Goal: Information Seeking & Learning: Learn about a topic

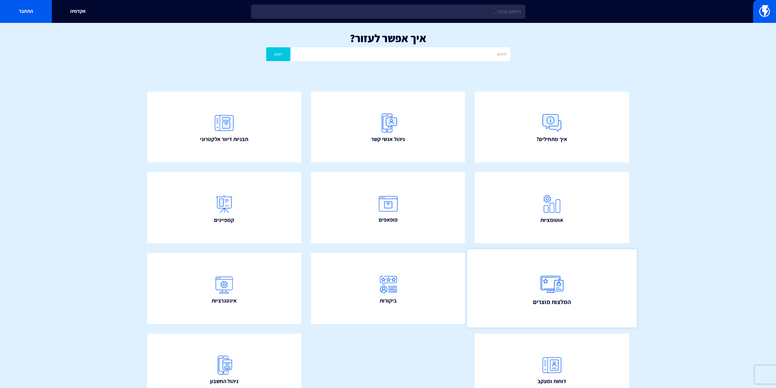
click at [521, 324] on link "המלצות מוצרים" at bounding box center [552, 288] width 170 height 78
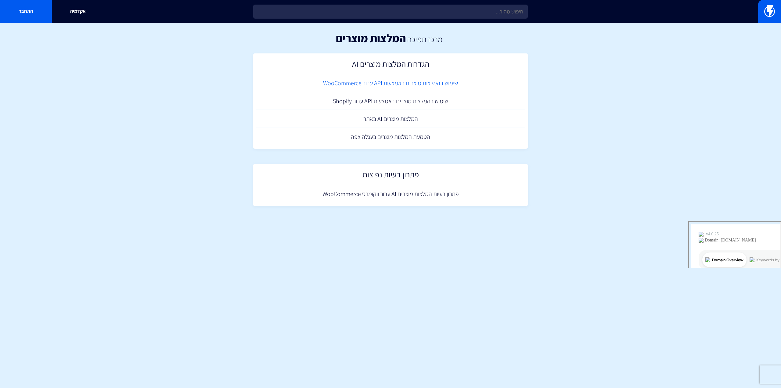
click at [403, 86] on link "שימוש בהמלצות מוצרים באמצעות API עבור WooCommerce" at bounding box center [390, 83] width 268 height 18
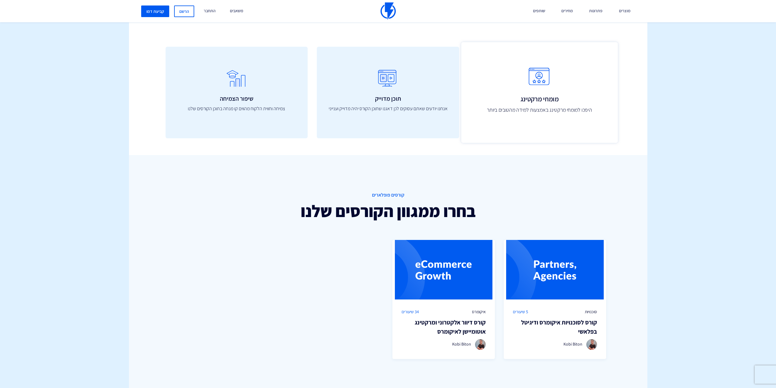
scroll to position [265, 0]
click at [536, 80] on icon at bounding box center [539, 79] width 143 height 24
click at [535, 91] on icon at bounding box center [539, 79] width 143 height 24
click at [545, 86] on icon at bounding box center [539, 79] width 143 height 24
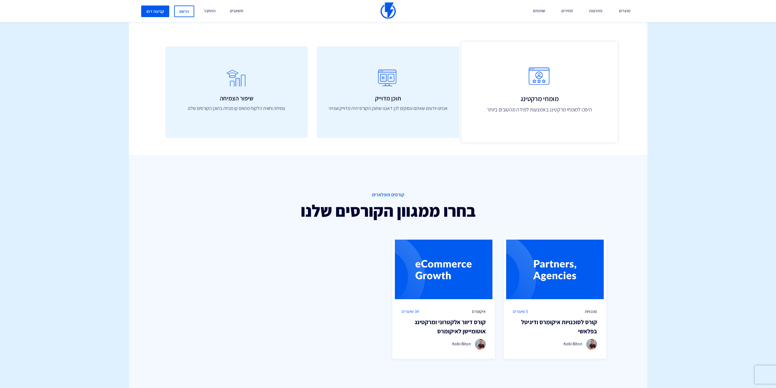
click at [545, 86] on icon at bounding box center [539, 79] width 143 height 24
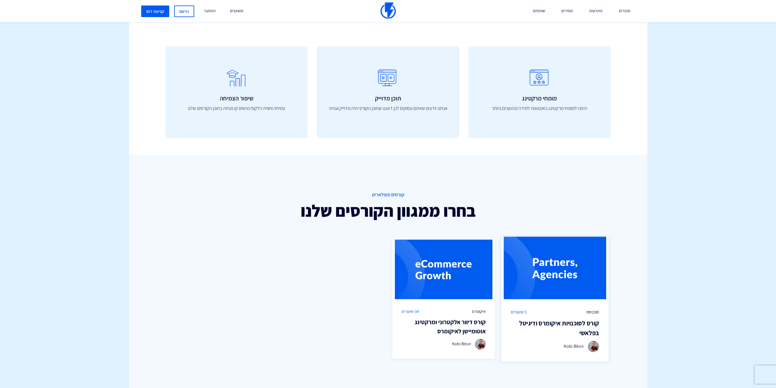
click at [549, 274] on img at bounding box center [556, 268] width 108 height 63
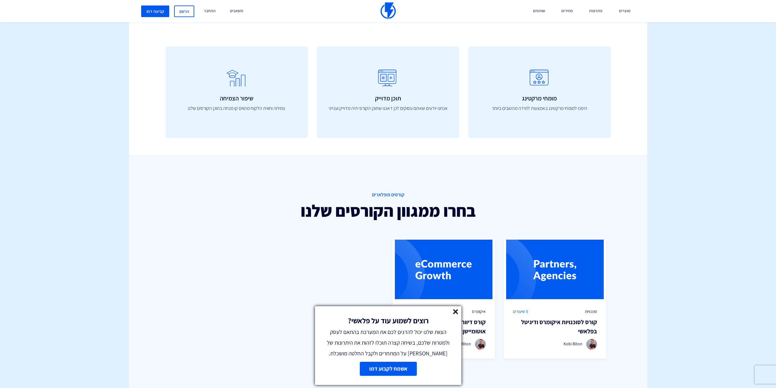
click at [457, 311] on line at bounding box center [456, 311] width 4 height 4
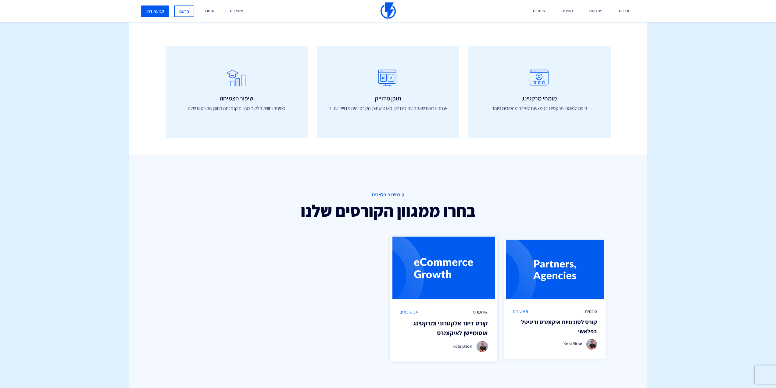
click at [456, 329] on h3 "קורס דיוור אלקטרוני ומרקטינג אוטומיישן לאיקומרס" at bounding box center [444, 327] width 88 height 19
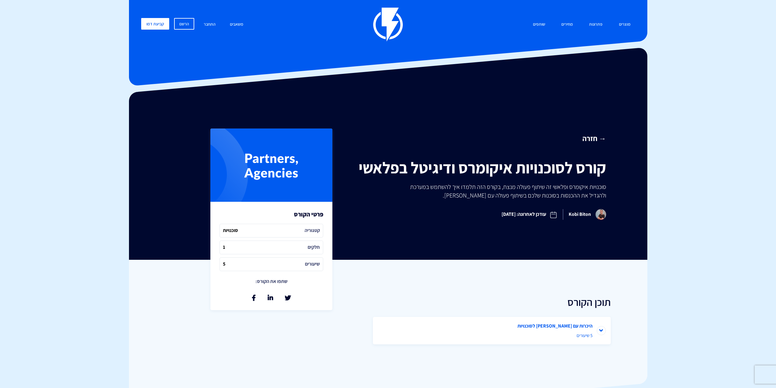
click at [566, 337] on span "5 שיעורים" at bounding box center [491, 335] width 201 height 6
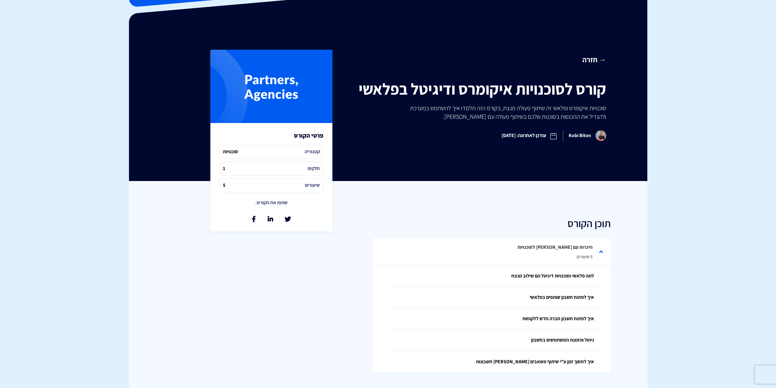
scroll to position [71, 0]
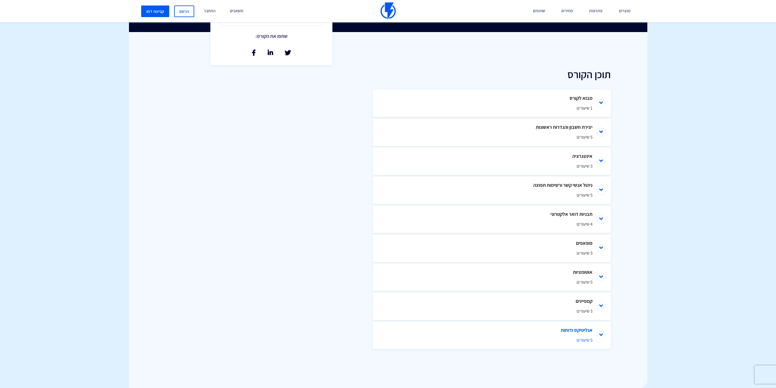
scroll to position [305, 0]
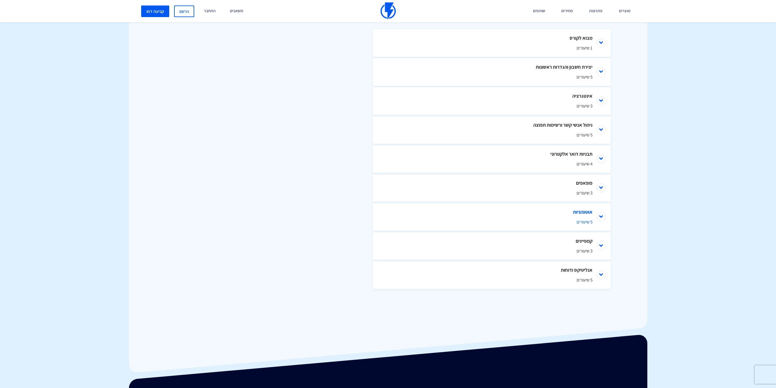
click at [569, 219] on span "5 שיעורים" at bounding box center [491, 221] width 201 height 6
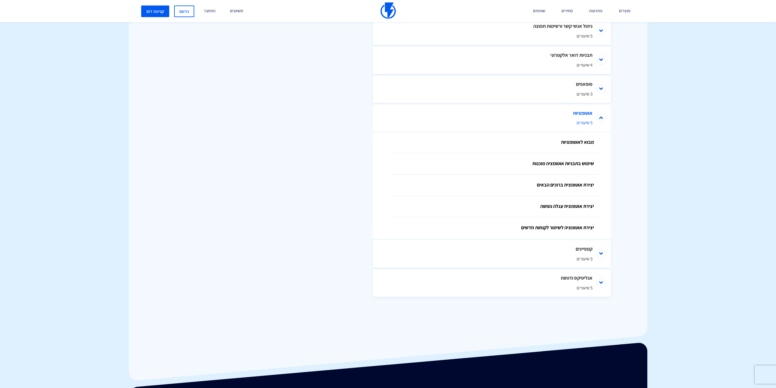
scroll to position [412, 0]
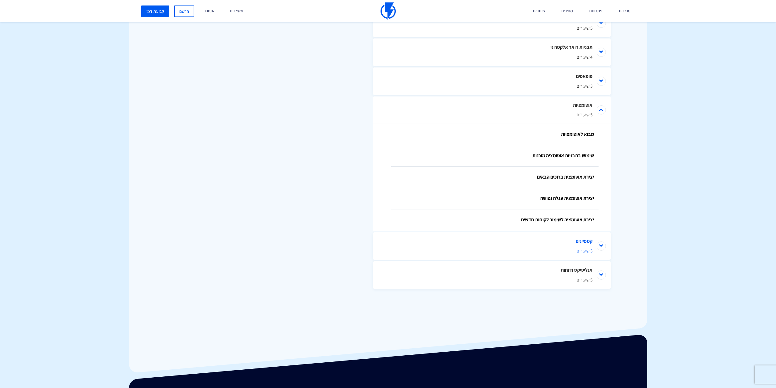
click at [571, 245] on li "קמפיינים 3 שיעורים" at bounding box center [492, 245] width 238 height 27
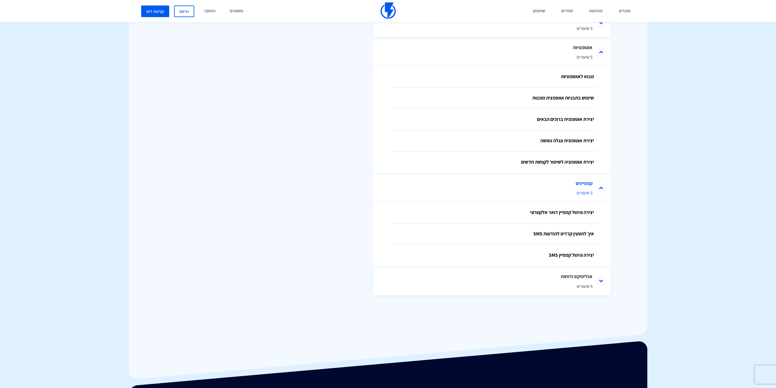
scroll to position [476, 0]
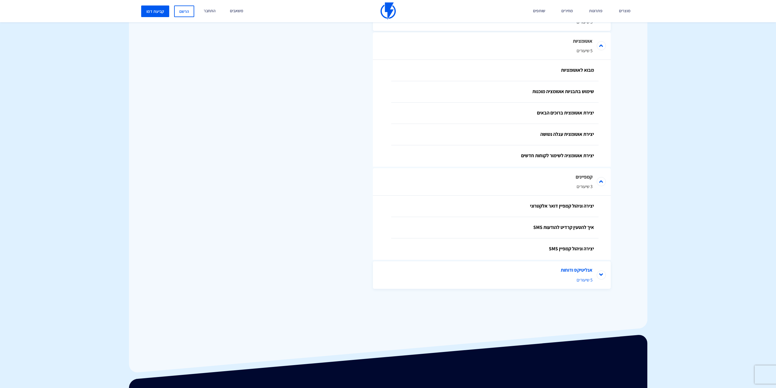
click at [568, 279] on span "5 שיעורים" at bounding box center [491, 279] width 201 height 6
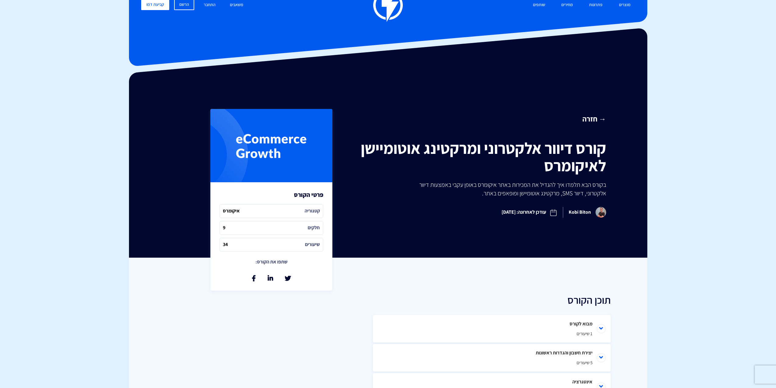
scroll to position [0, 0]
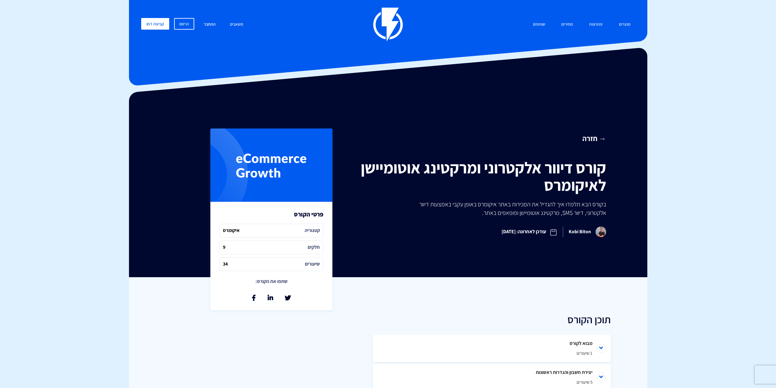
click at [205, 23] on link "התחבר" at bounding box center [209, 24] width 21 height 13
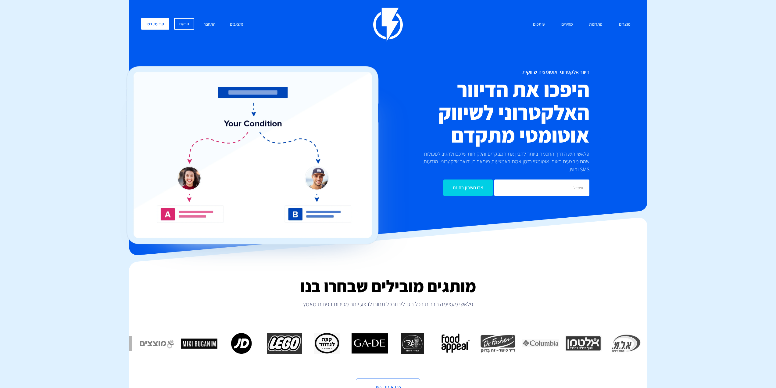
click at [209, 23] on link "התחבר" at bounding box center [209, 24] width 21 height 13
